Goal: Check status: Check status

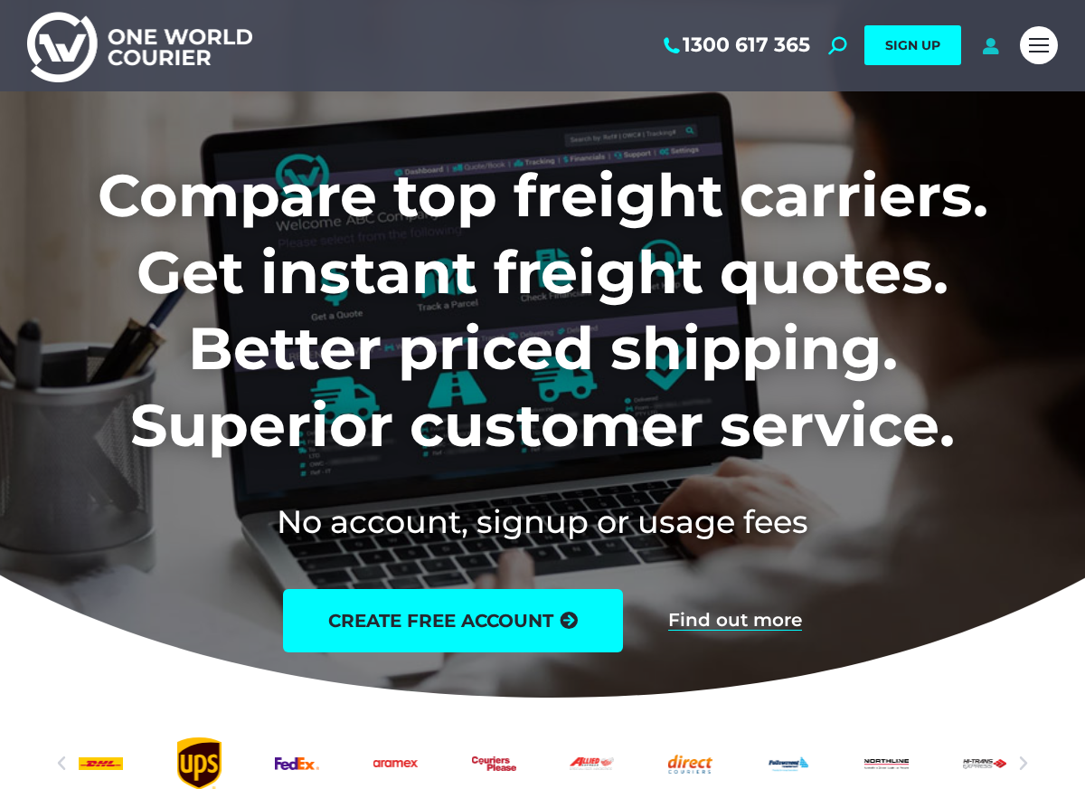
click at [990, 44] on icon at bounding box center [991, 45] width 23 height 18
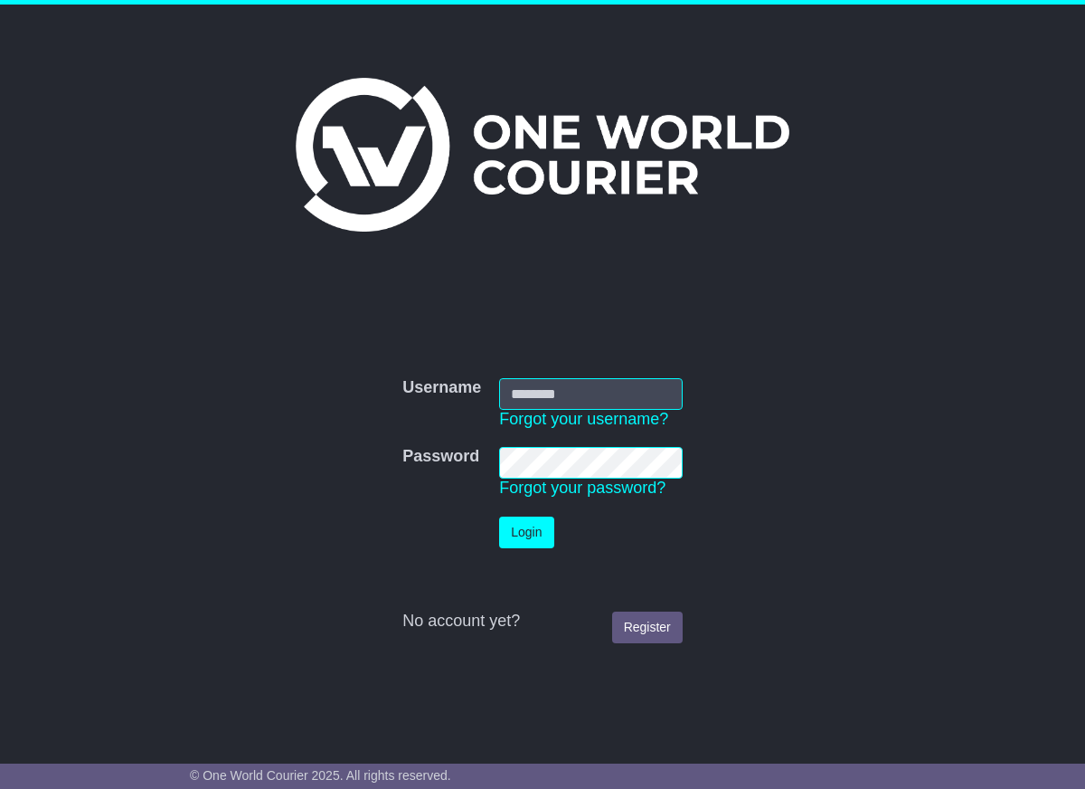
type input "**********"
click at [504, 522] on button "Login" at bounding box center [526, 533] width 54 height 32
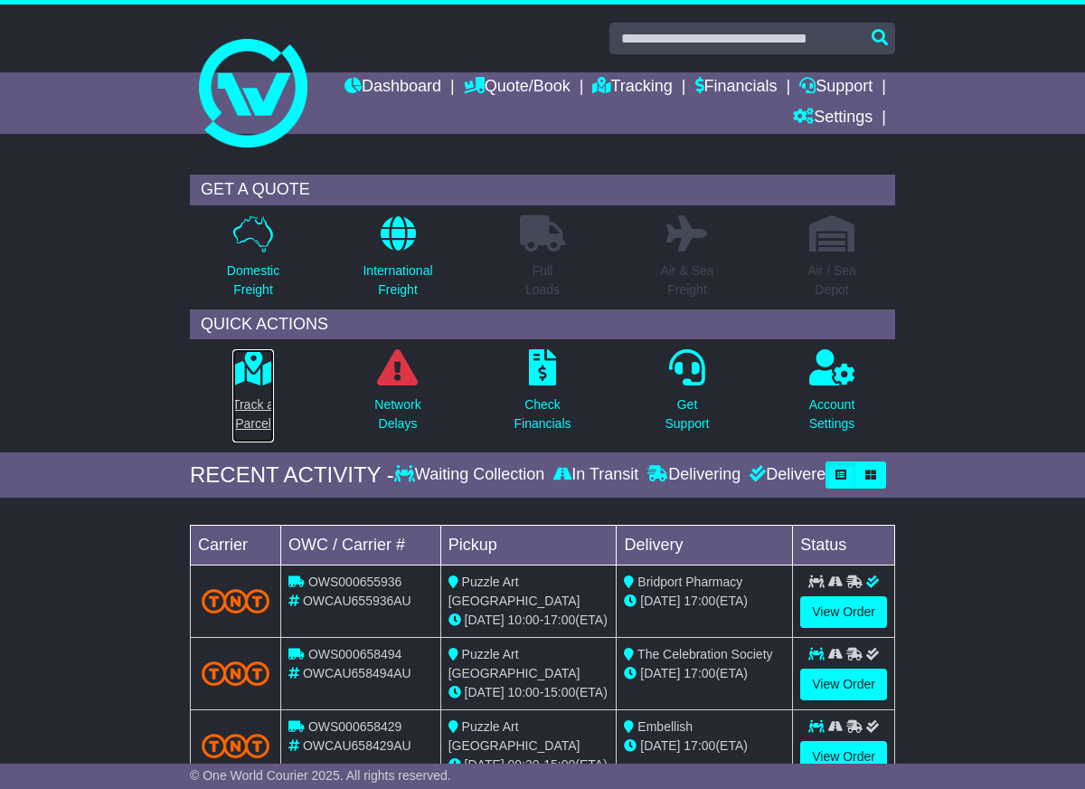
click at [244, 386] on link "Track a Parcel" at bounding box center [253, 395] width 43 height 95
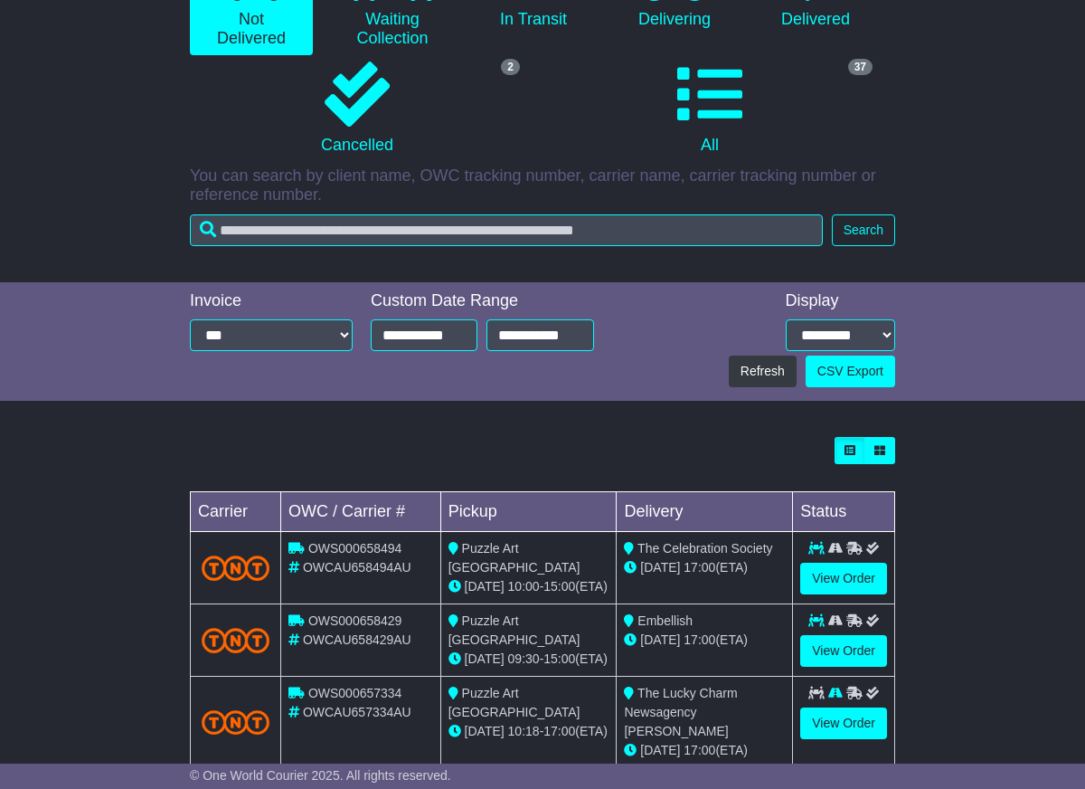
scroll to position [314, 0]
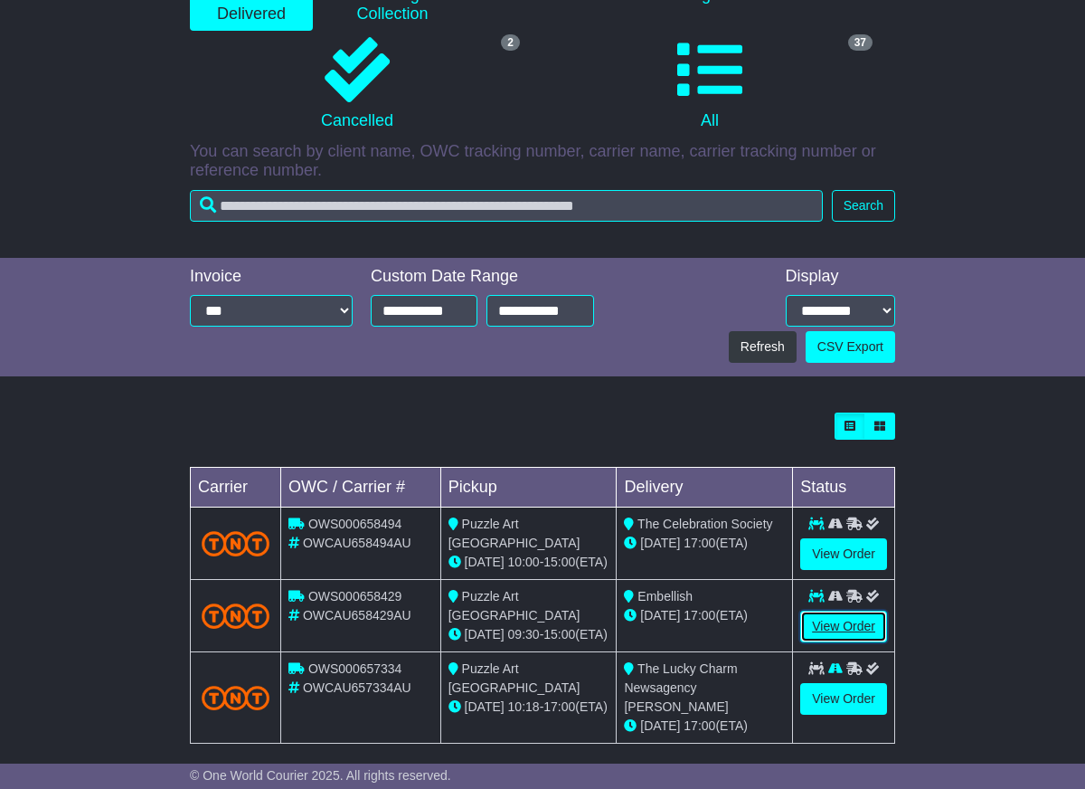
click at [851, 625] on link "View Order" at bounding box center [844, 627] width 87 height 32
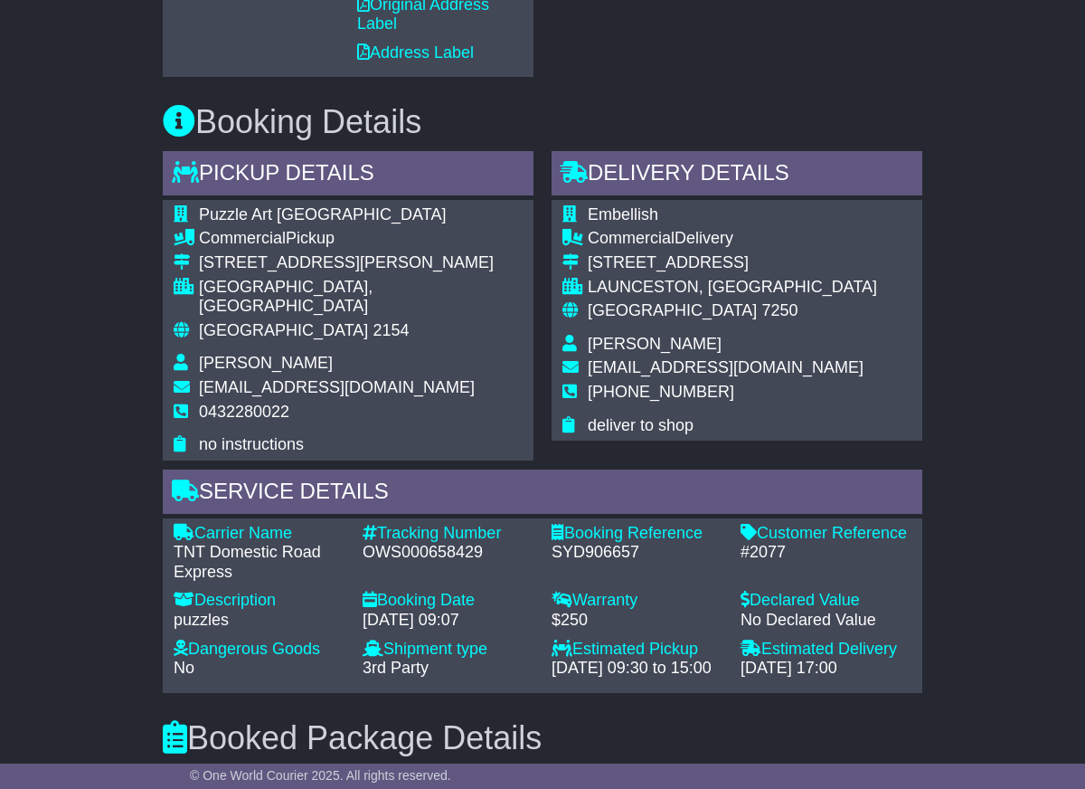
scroll to position [1164, 0]
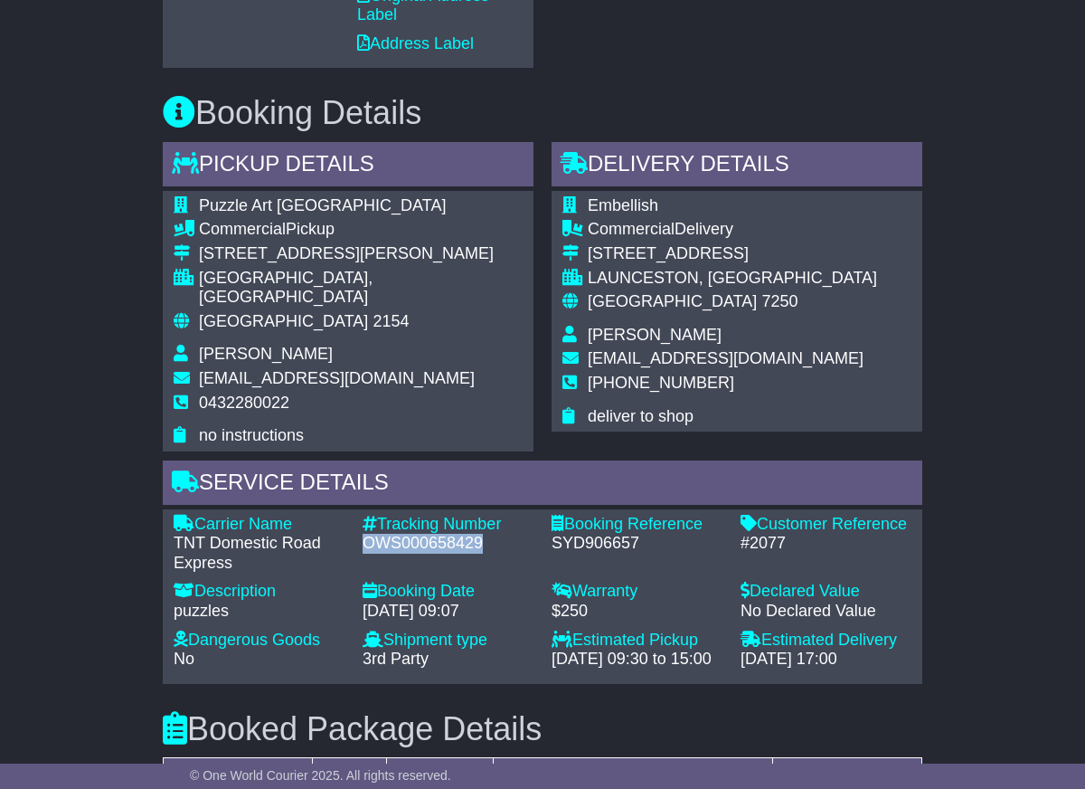
drag, startPoint x: 366, startPoint y: 523, endPoint x: 479, endPoint y: 521, distance: 112.2
click at [479, 534] on div "OWS000658429" at bounding box center [448, 544] width 171 height 20
copy div "OWS000658429"
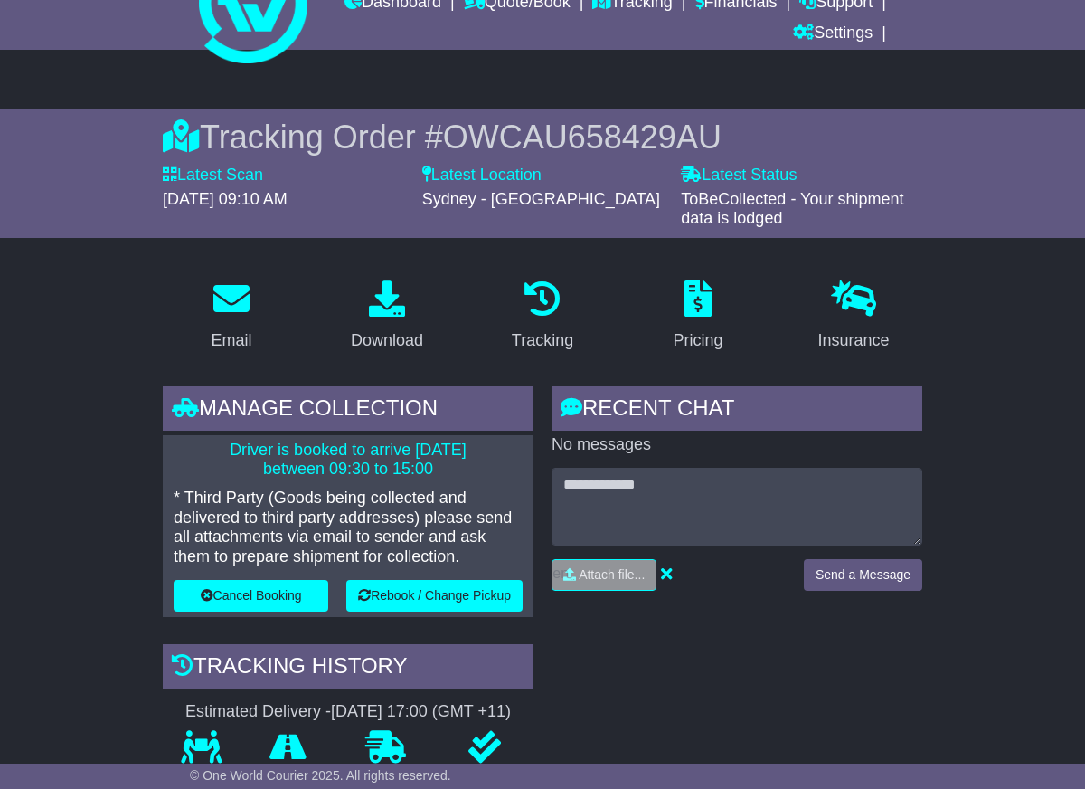
scroll to position [0, 0]
